Goal: Task Accomplishment & Management: Manage account settings

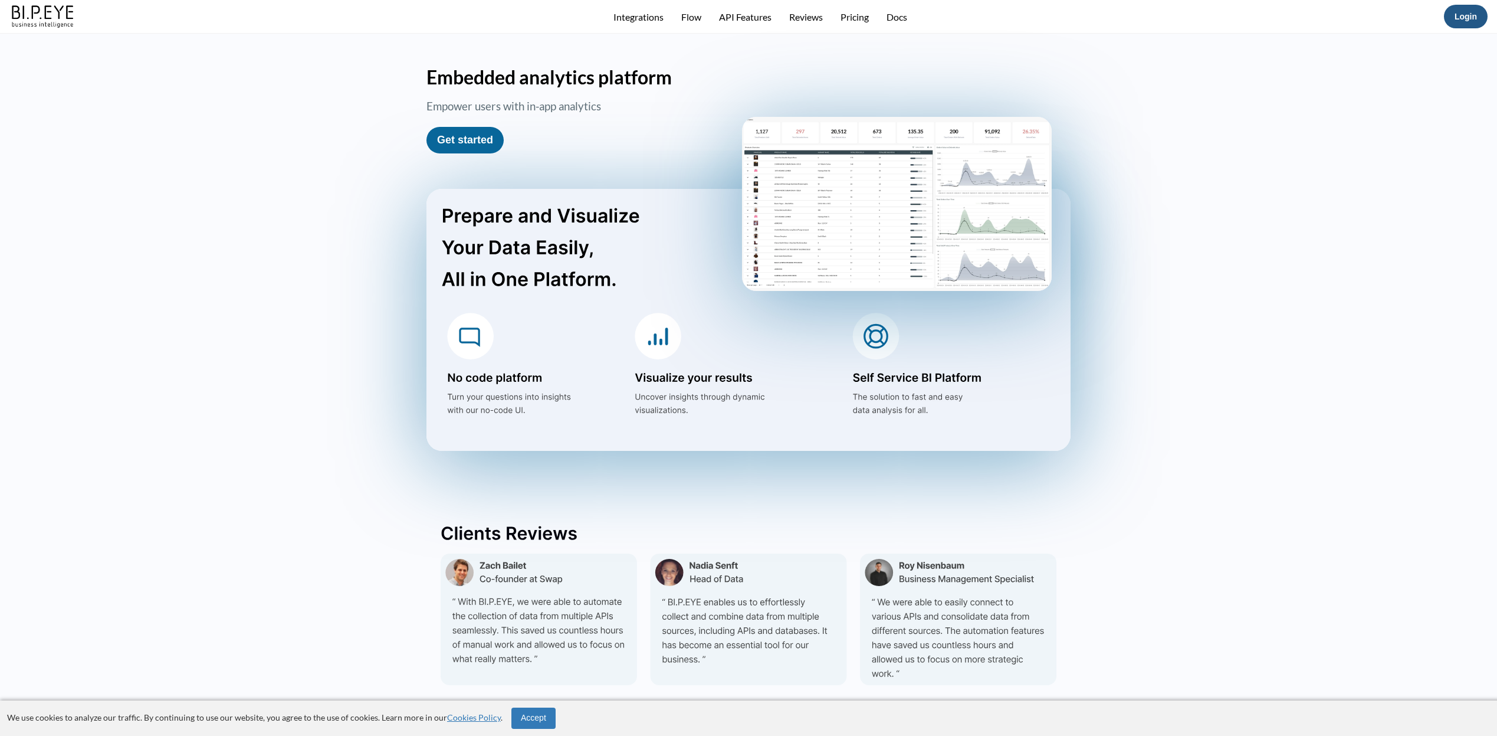
click at [1478, 24] on button "Login" at bounding box center [1466, 17] width 44 height 24
click at [1468, 15] on link "Login" at bounding box center [1466, 16] width 22 height 9
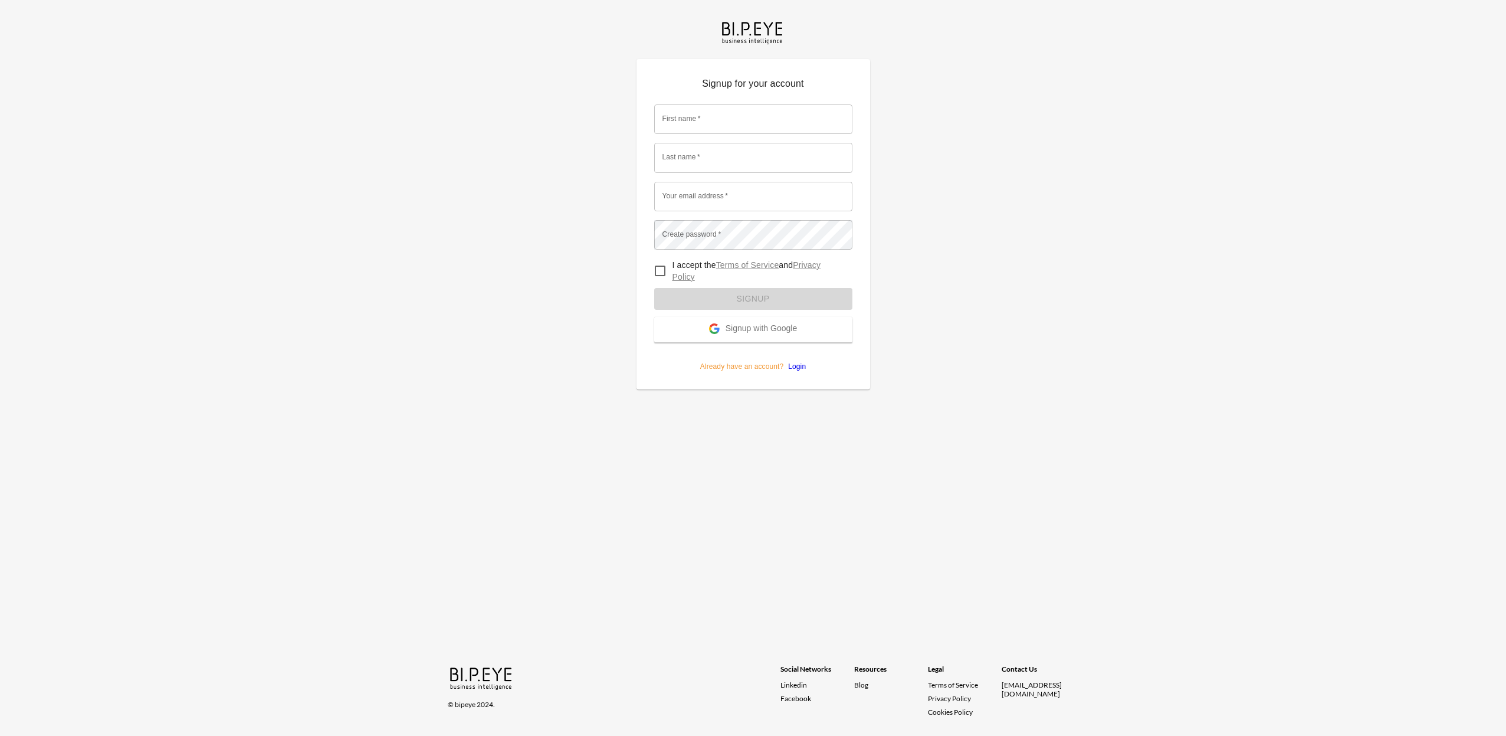
click at [798, 364] on link "Login" at bounding box center [794, 366] width 22 height 8
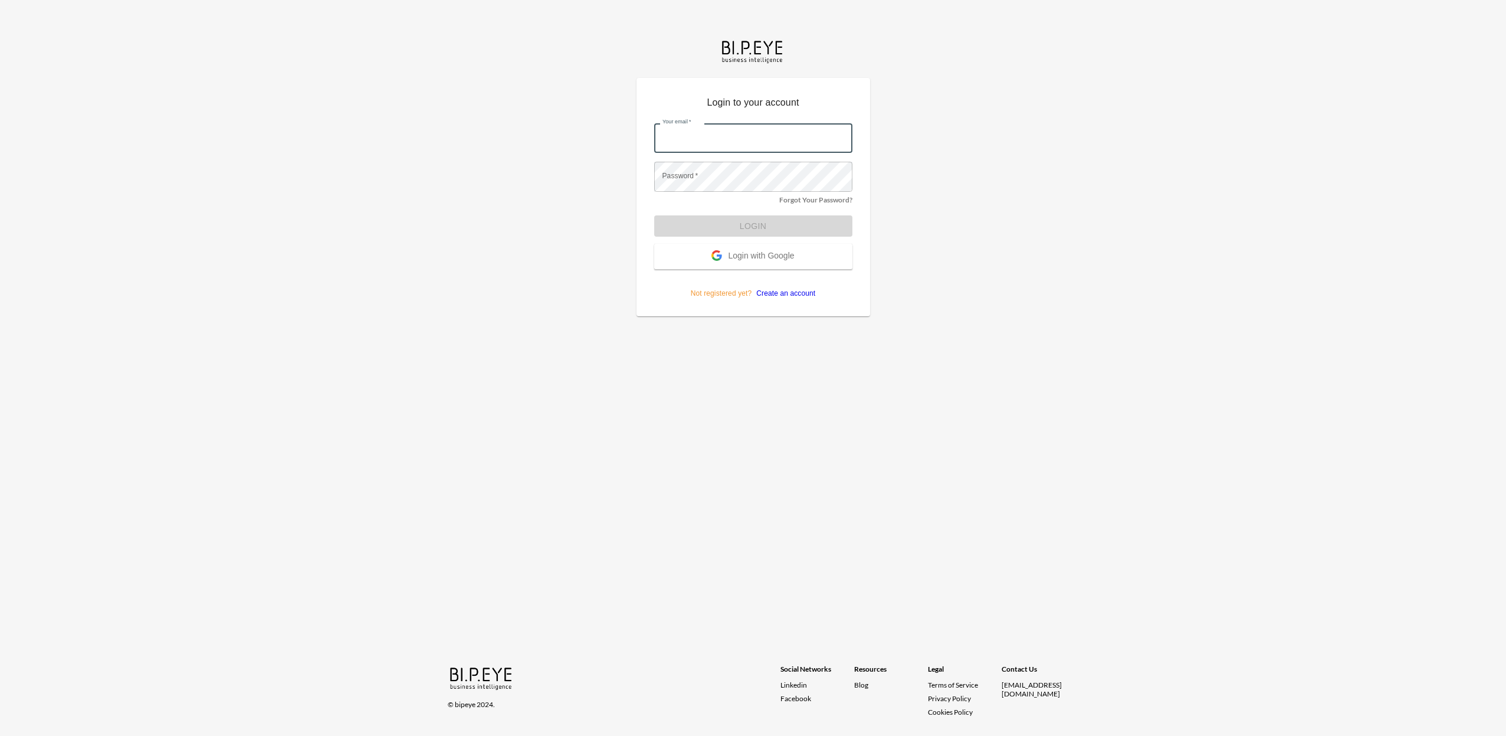
click at [706, 133] on input "Your email   *" at bounding box center [753, 137] width 198 height 29
type input "jh@eandjcap.com"
click at [654, 215] on button "Login" at bounding box center [753, 226] width 198 height 22
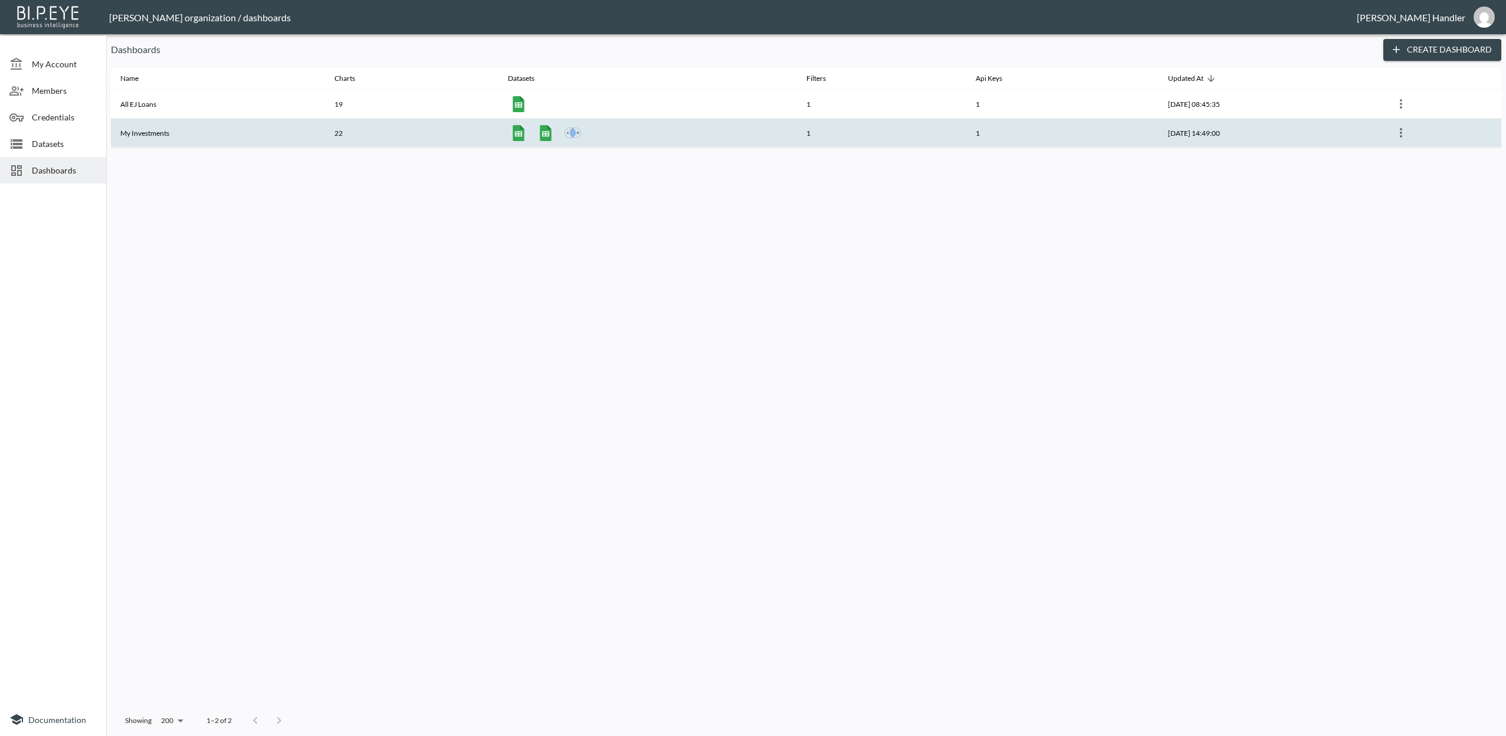
click at [1402, 133] on icon "more" at bounding box center [1401, 133] width 14 height 14
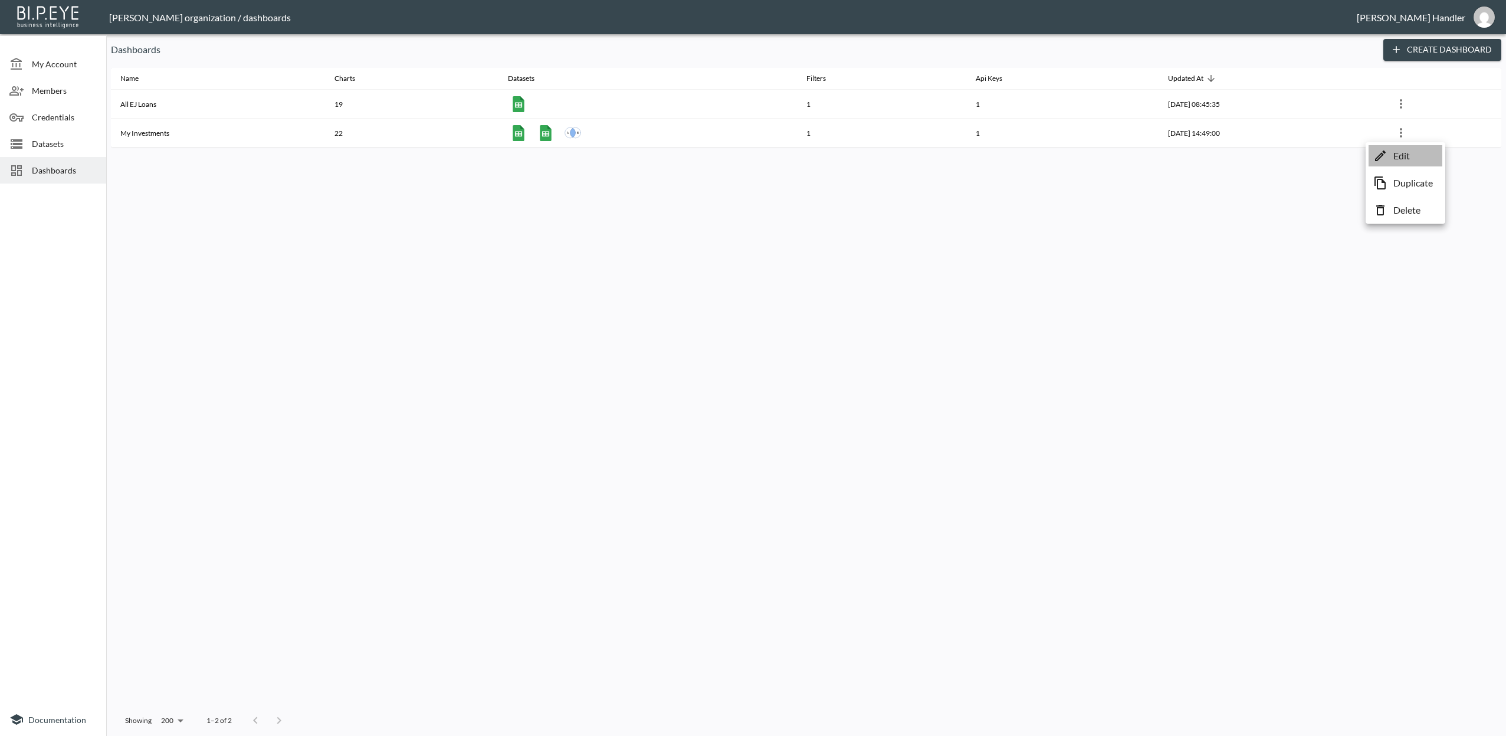
click at [1395, 159] on p "Edit" at bounding box center [1401, 156] width 17 height 14
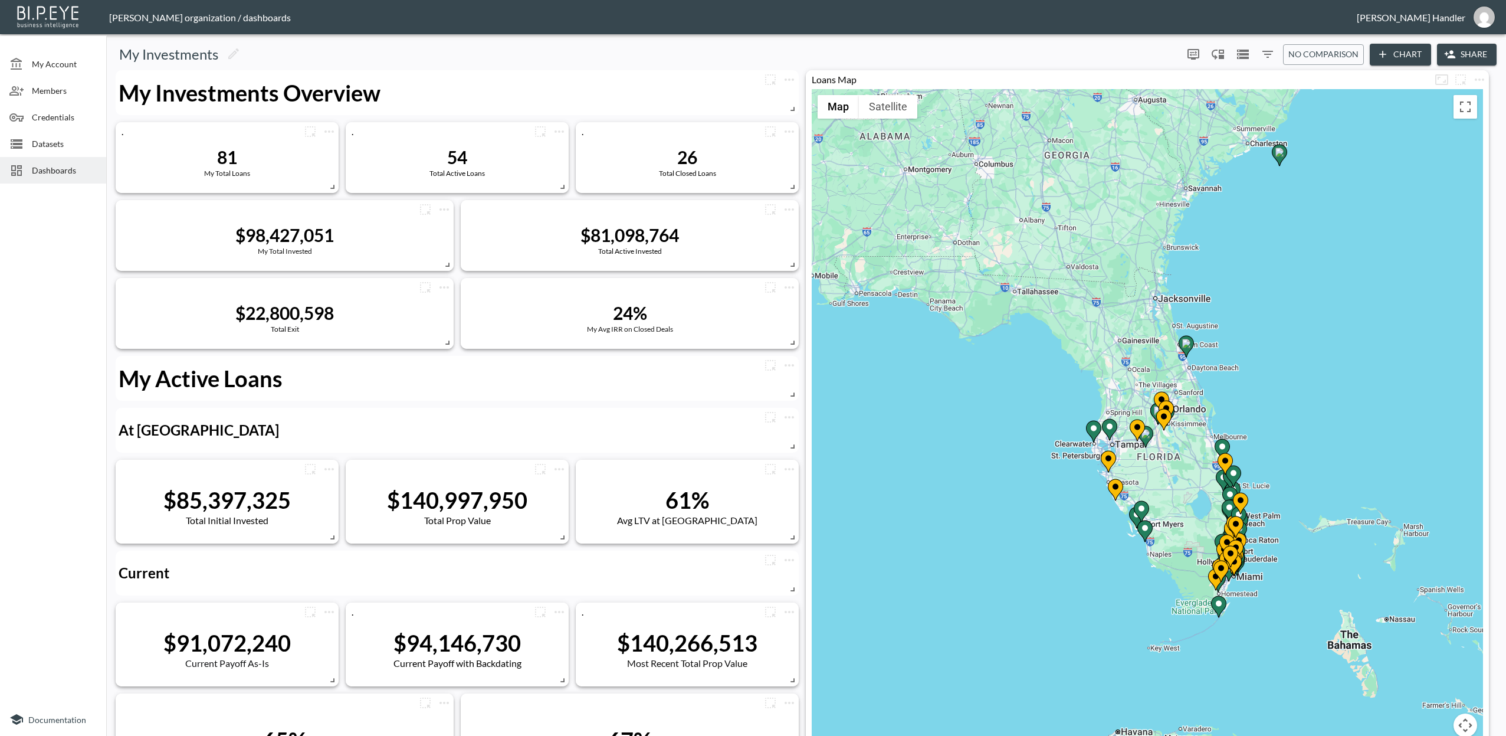
click at [1266, 53] on icon "Filters" at bounding box center [1268, 54] width 14 height 14
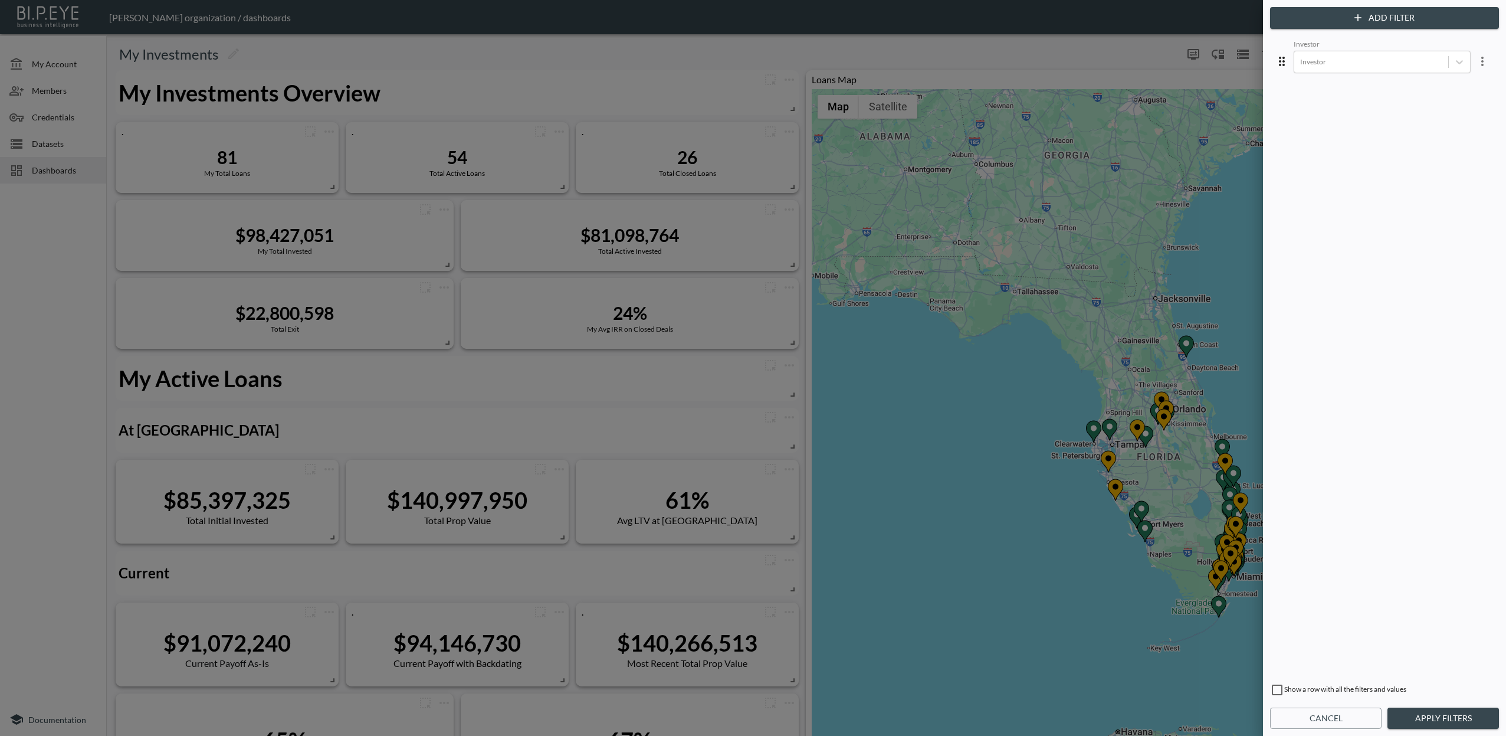
click at [1234, 50] on div at bounding box center [753, 368] width 1506 height 736
click at [1141, 53] on div at bounding box center [753, 368] width 1506 height 736
click at [1334, 721] on button "Cancel" at bounding box center [1325, 718] width 111 height 22
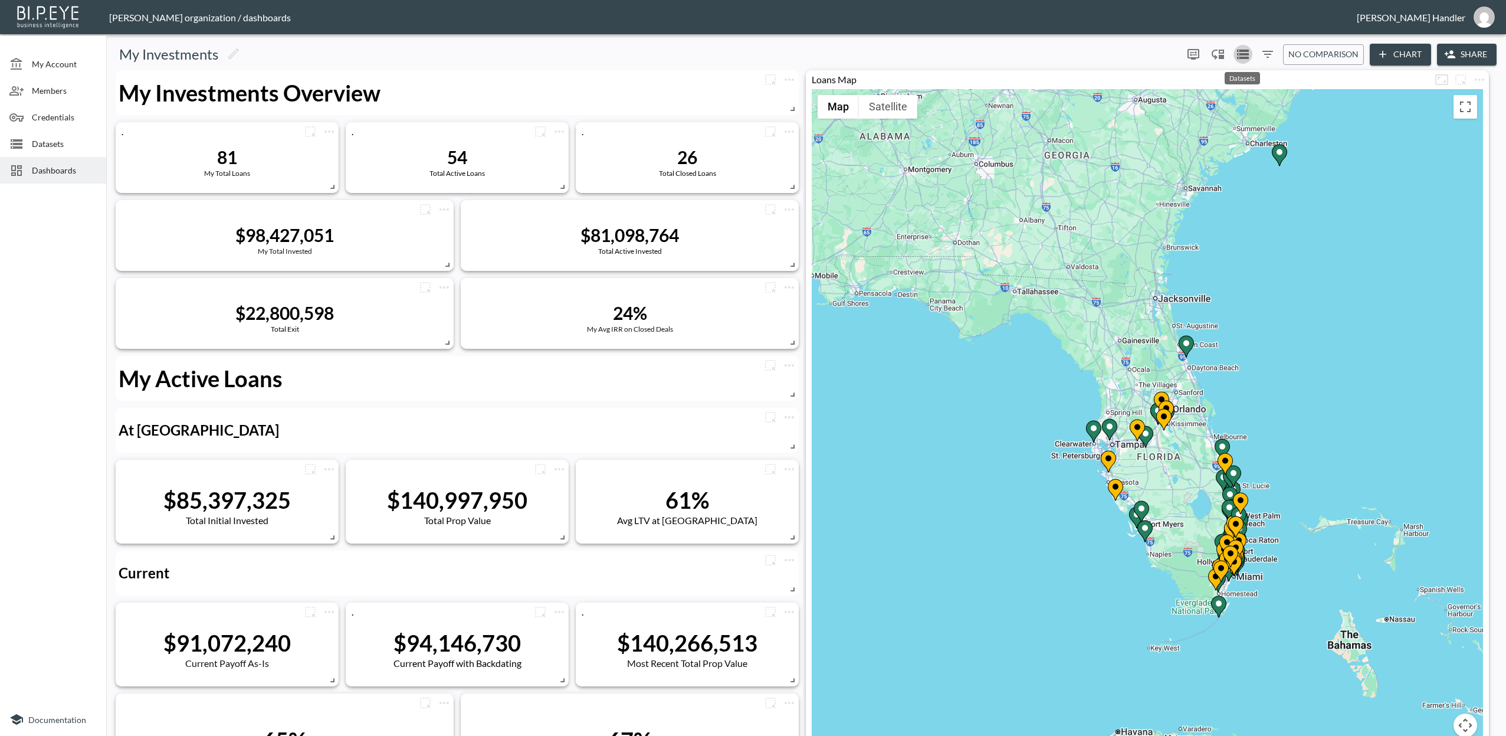
click at [1236, 54] on icon "Datasets" at bounding box center [1243, 54] width 14 height 14
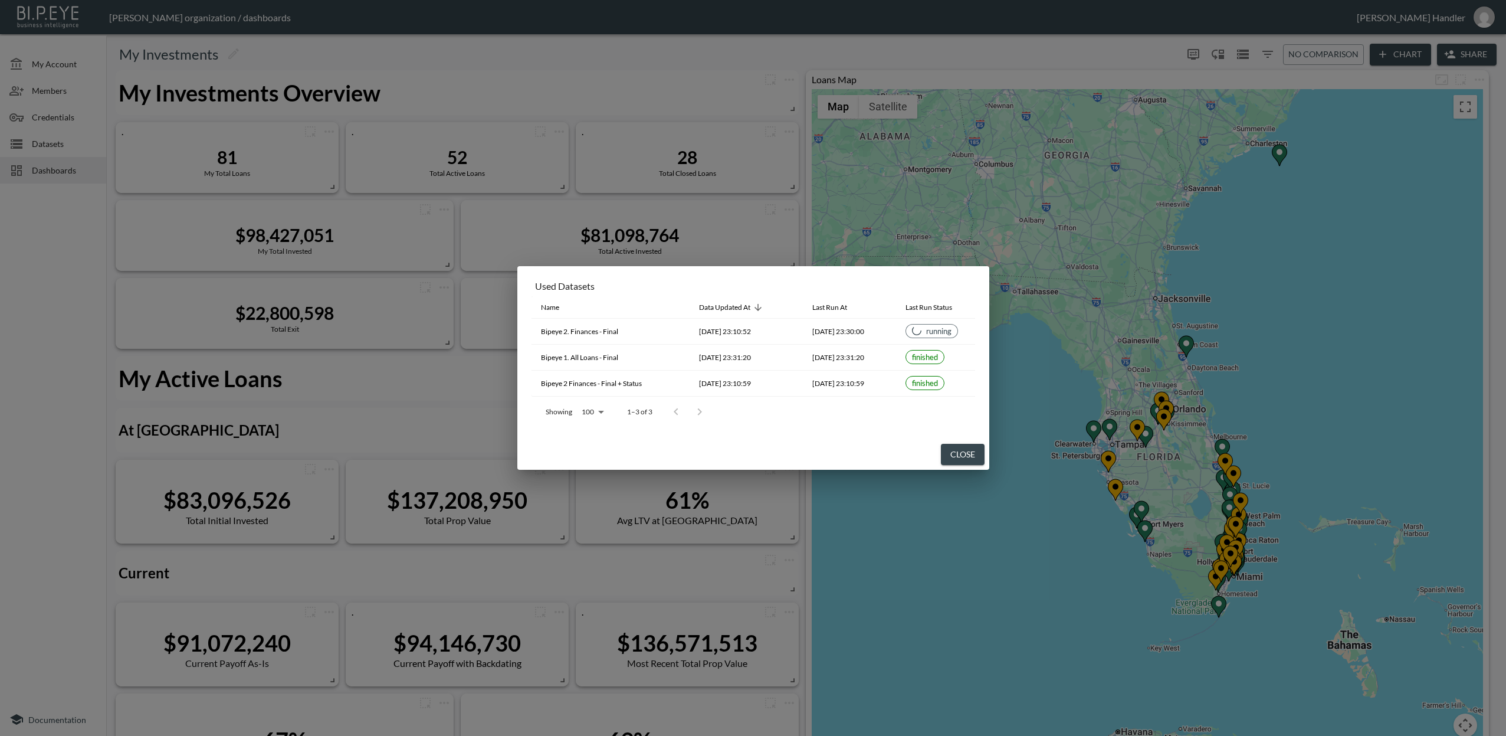
click at [959, 451] on button "Close" at bounding box center [963, 455] width 44 height 22
